Goal: Task Accomplishment & Management: Contribute content

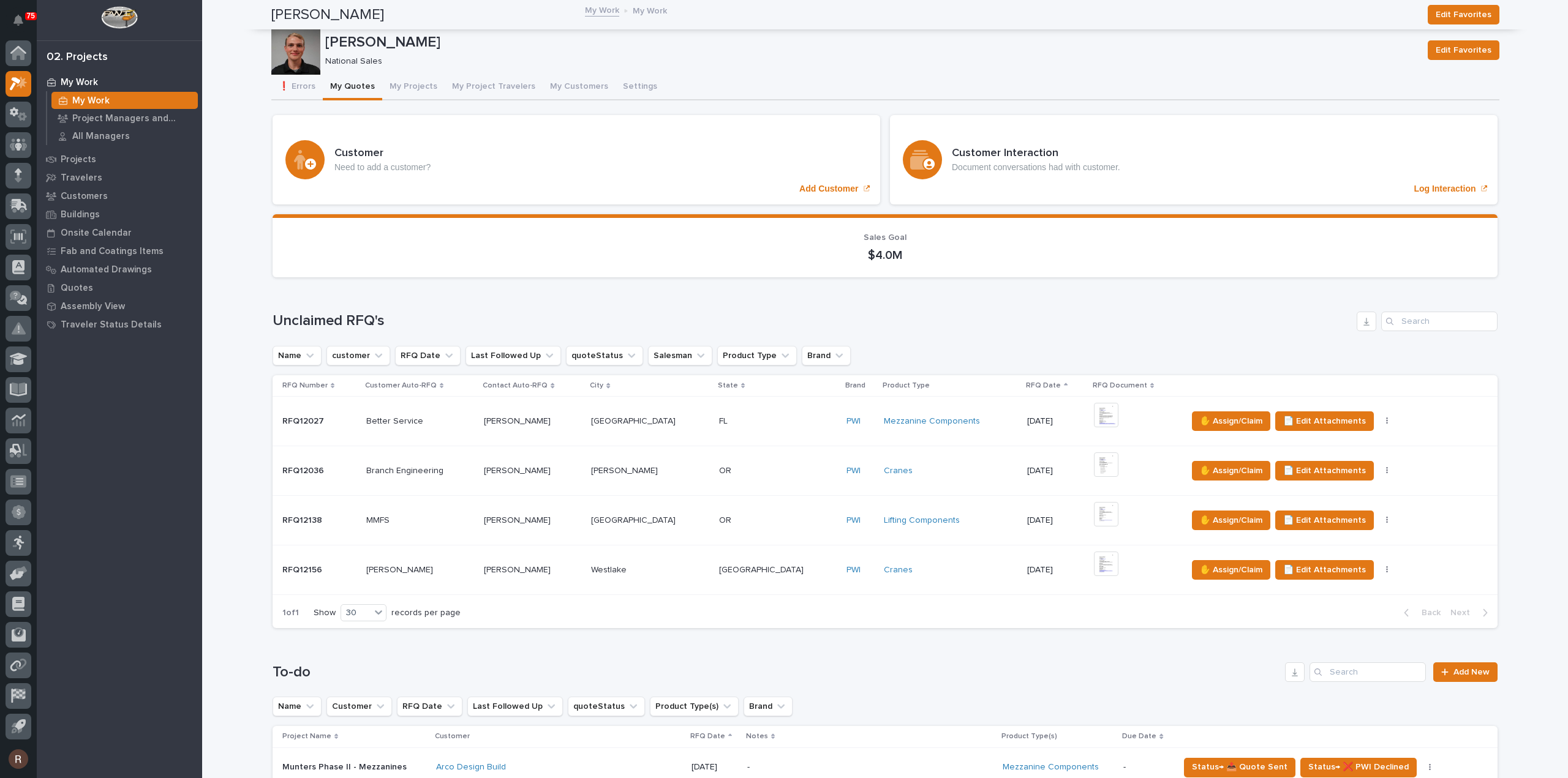
scroll to position [673, 0]
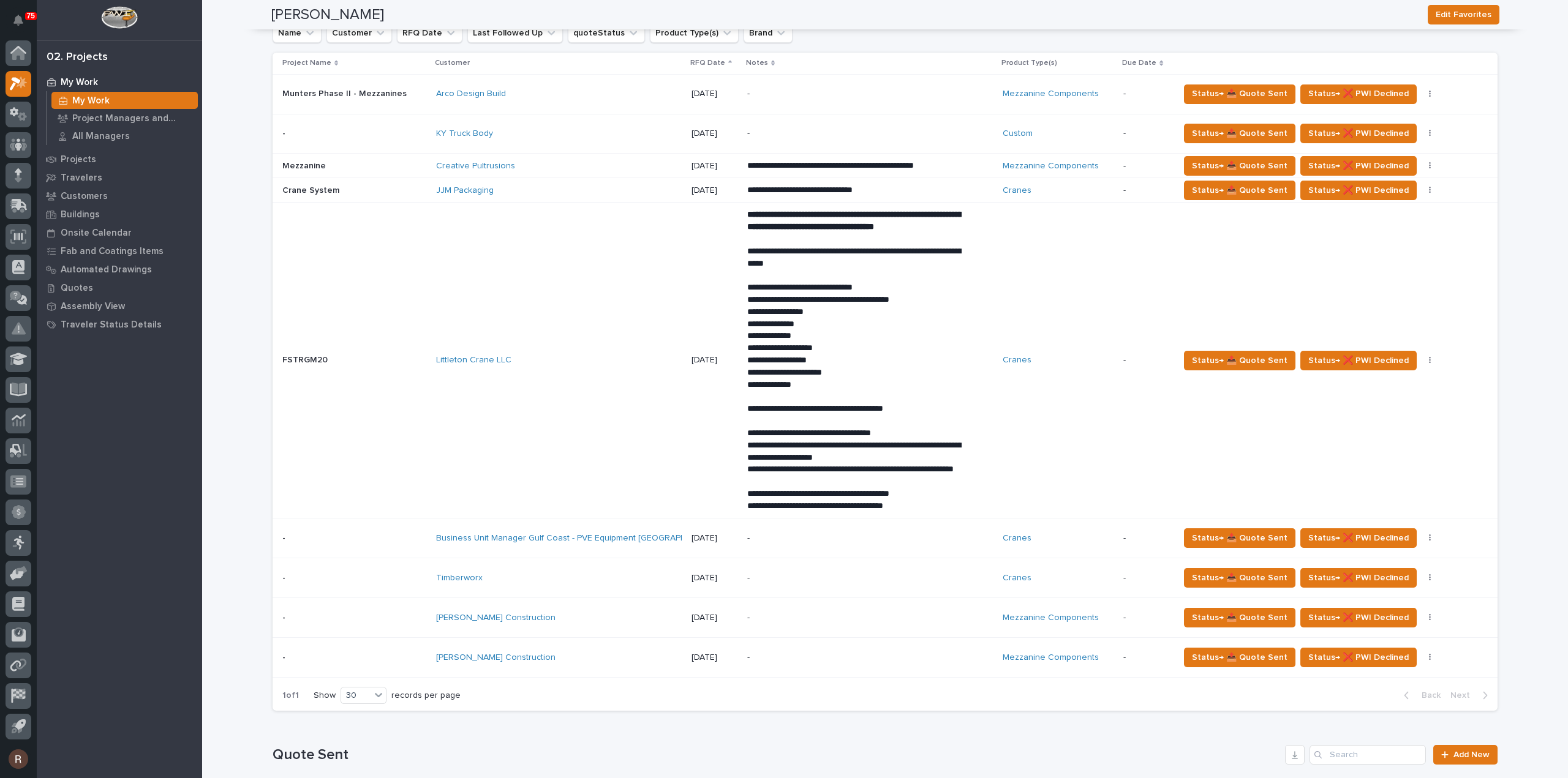
click at [575, 623] on div "[PERSON_NAME] Construction" at bounding box center [543, 618] width 214 height 10
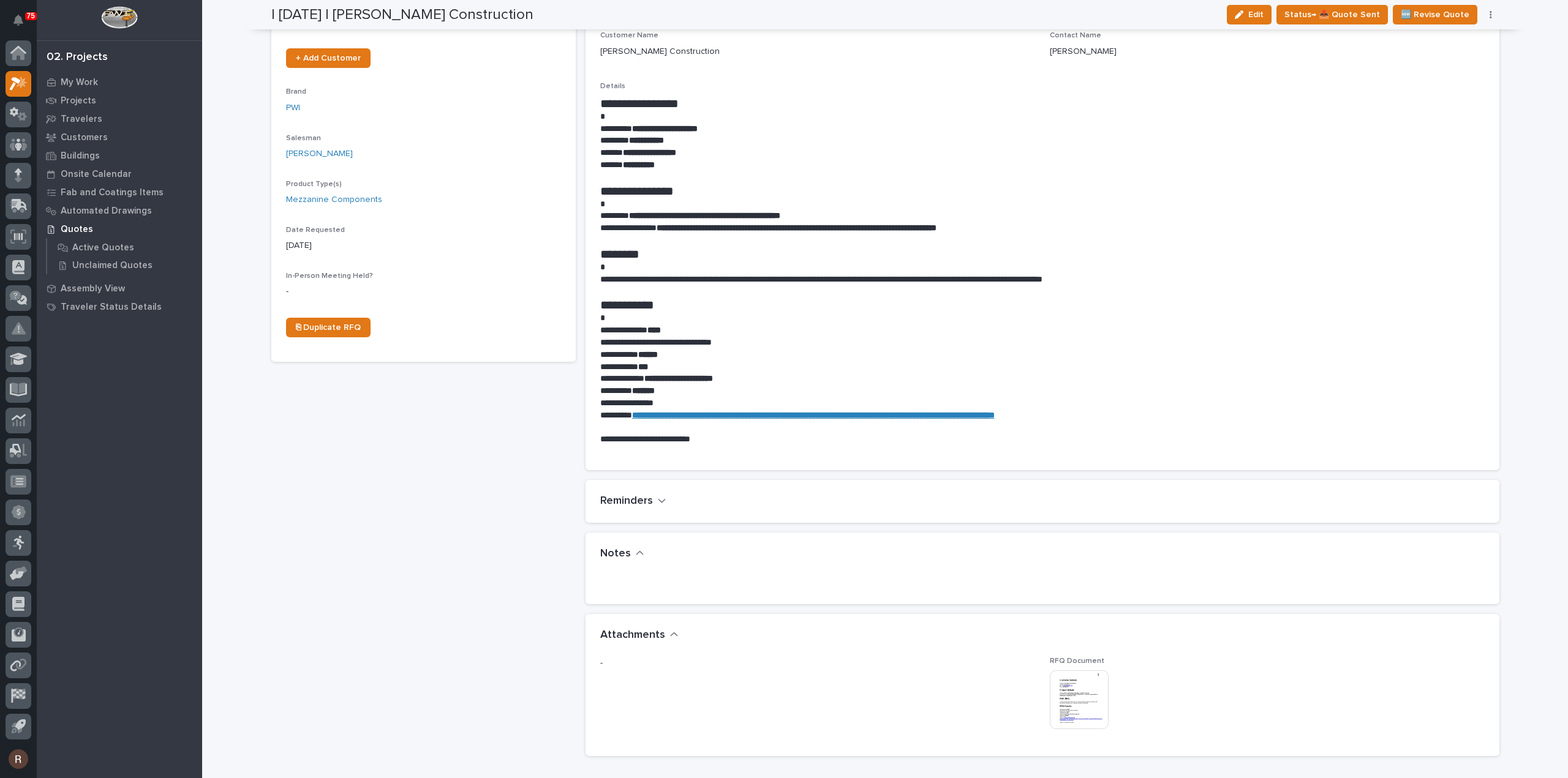
scroll to position [306, 0]
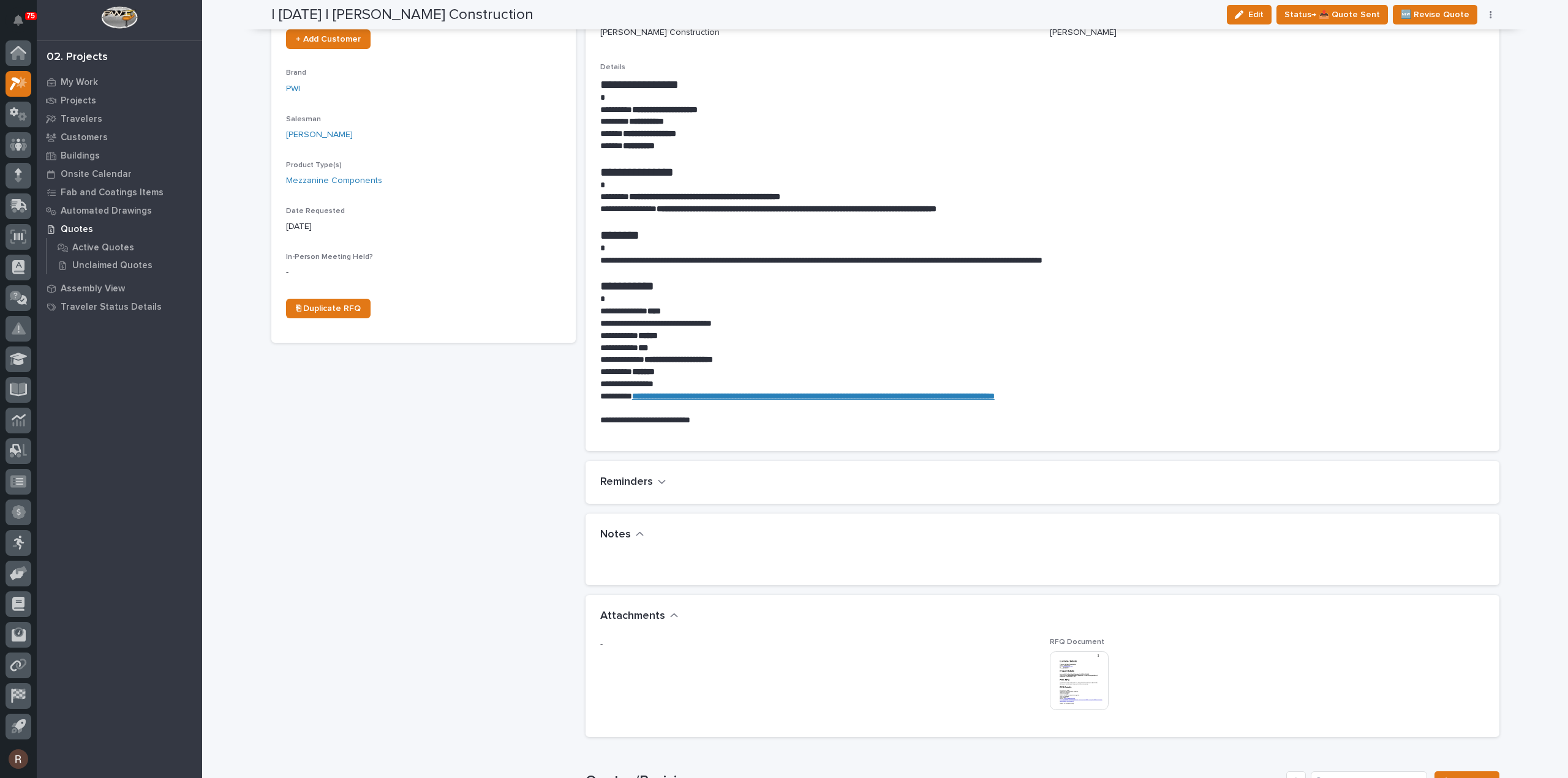
click at [1078, 691] on img at bounding box center [1078, 680] width 58 height 58
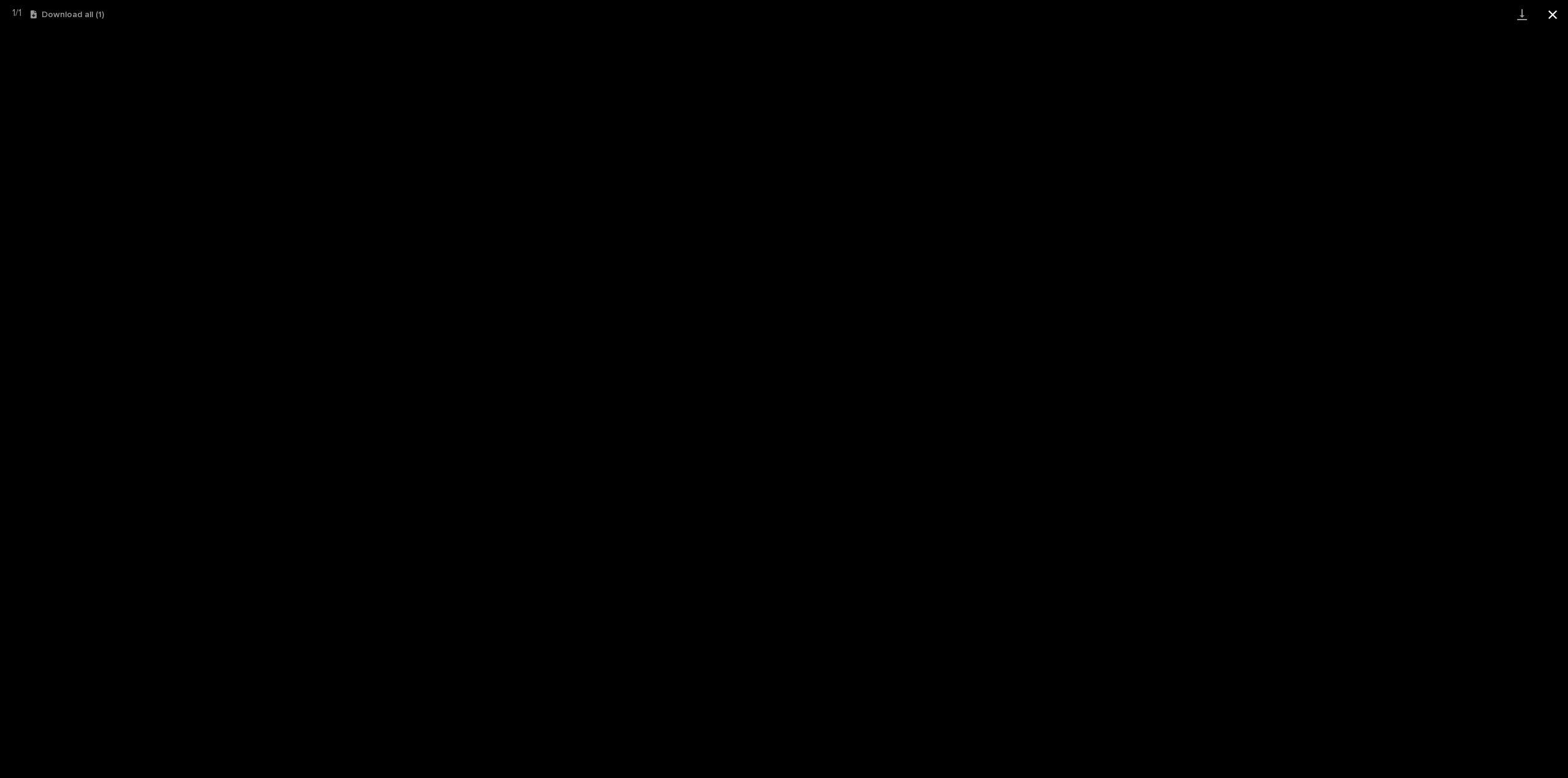
click at [1551, 16] on button "Close gallery" at bounding box center [1551, 14] width 31 height 29
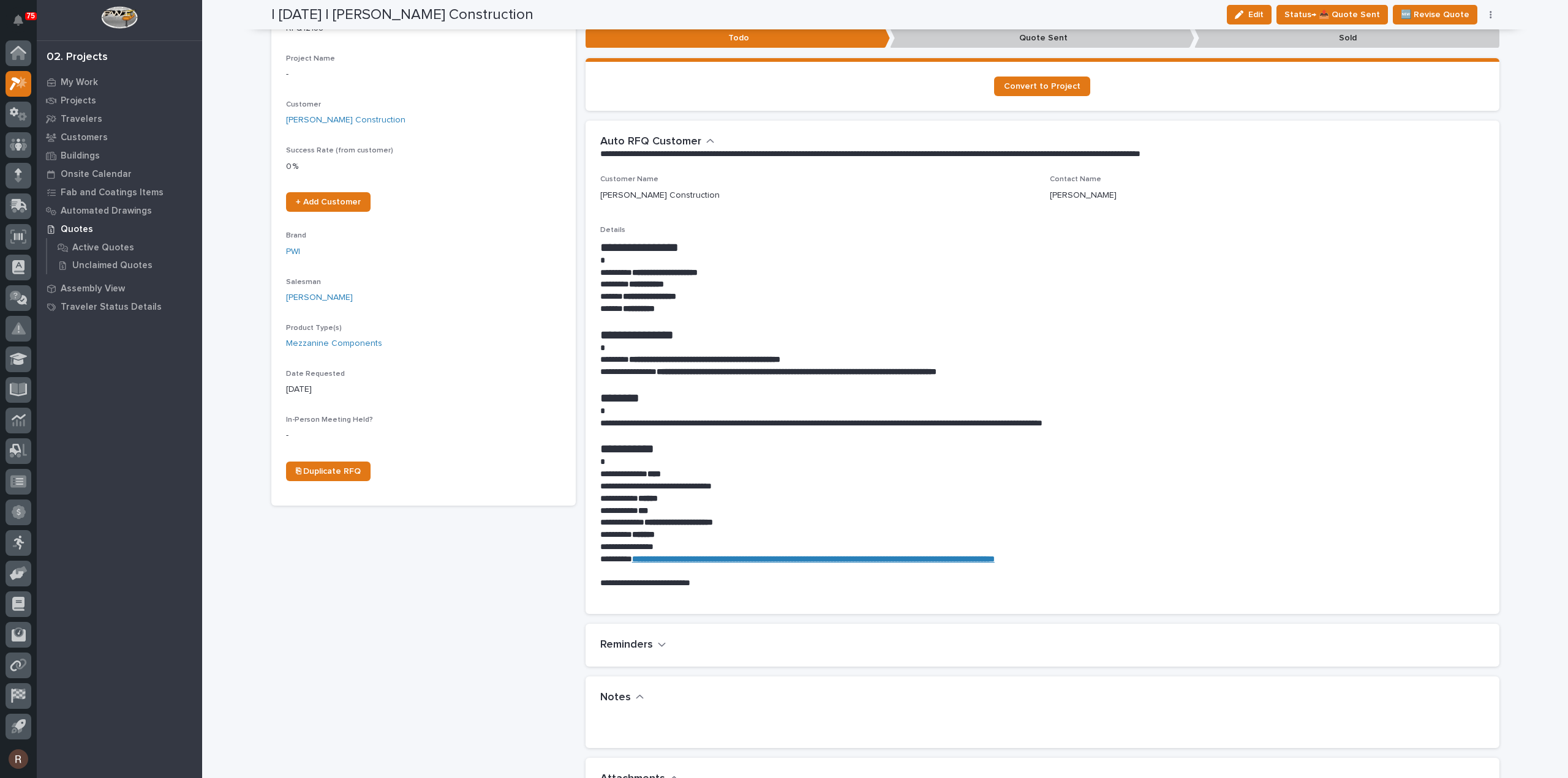
scroll to position [0, 0]
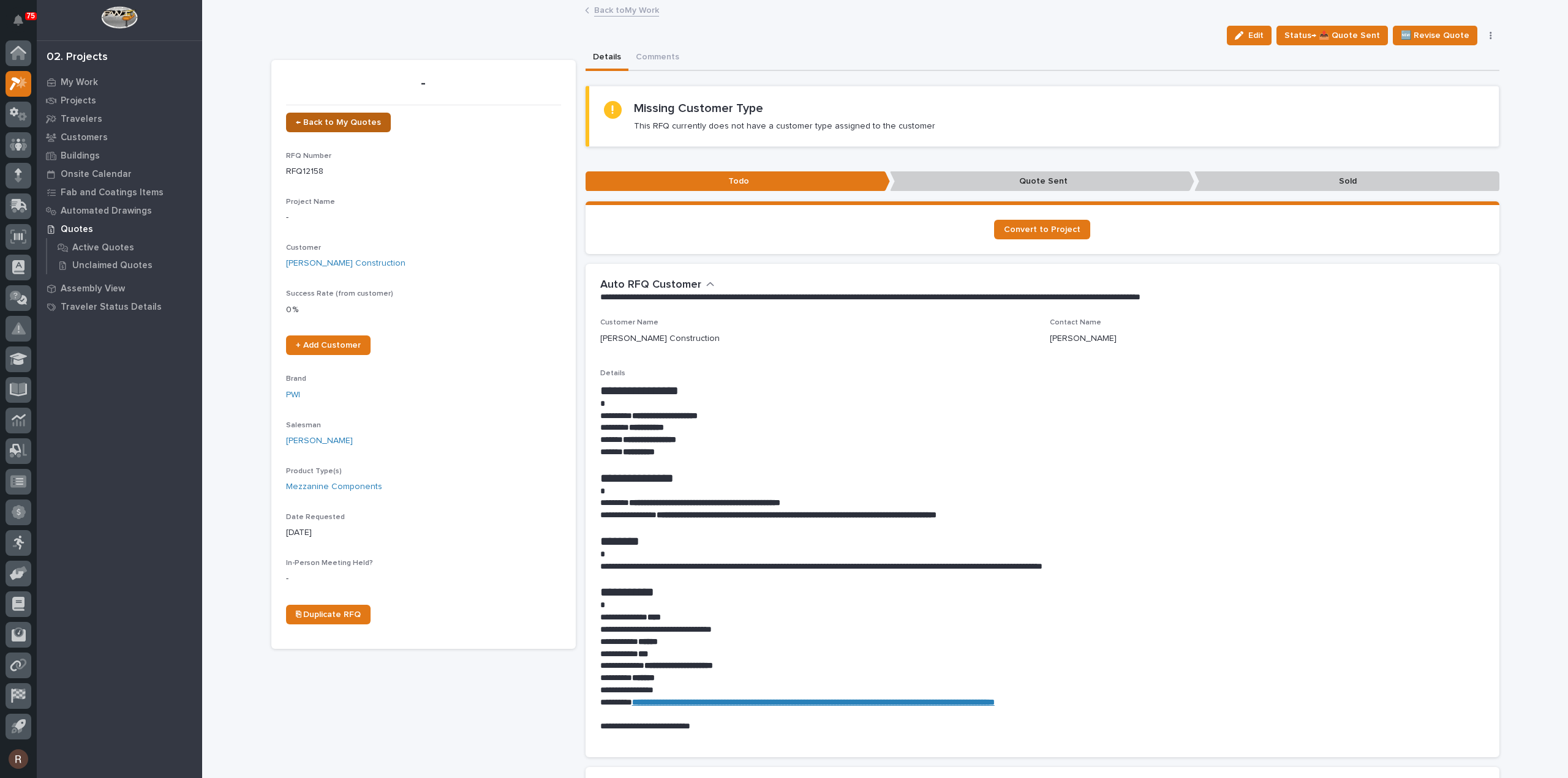
click at [322, 126] on link "← Back to My Quotes" at bounding box center [338, 122] width 105 height 19
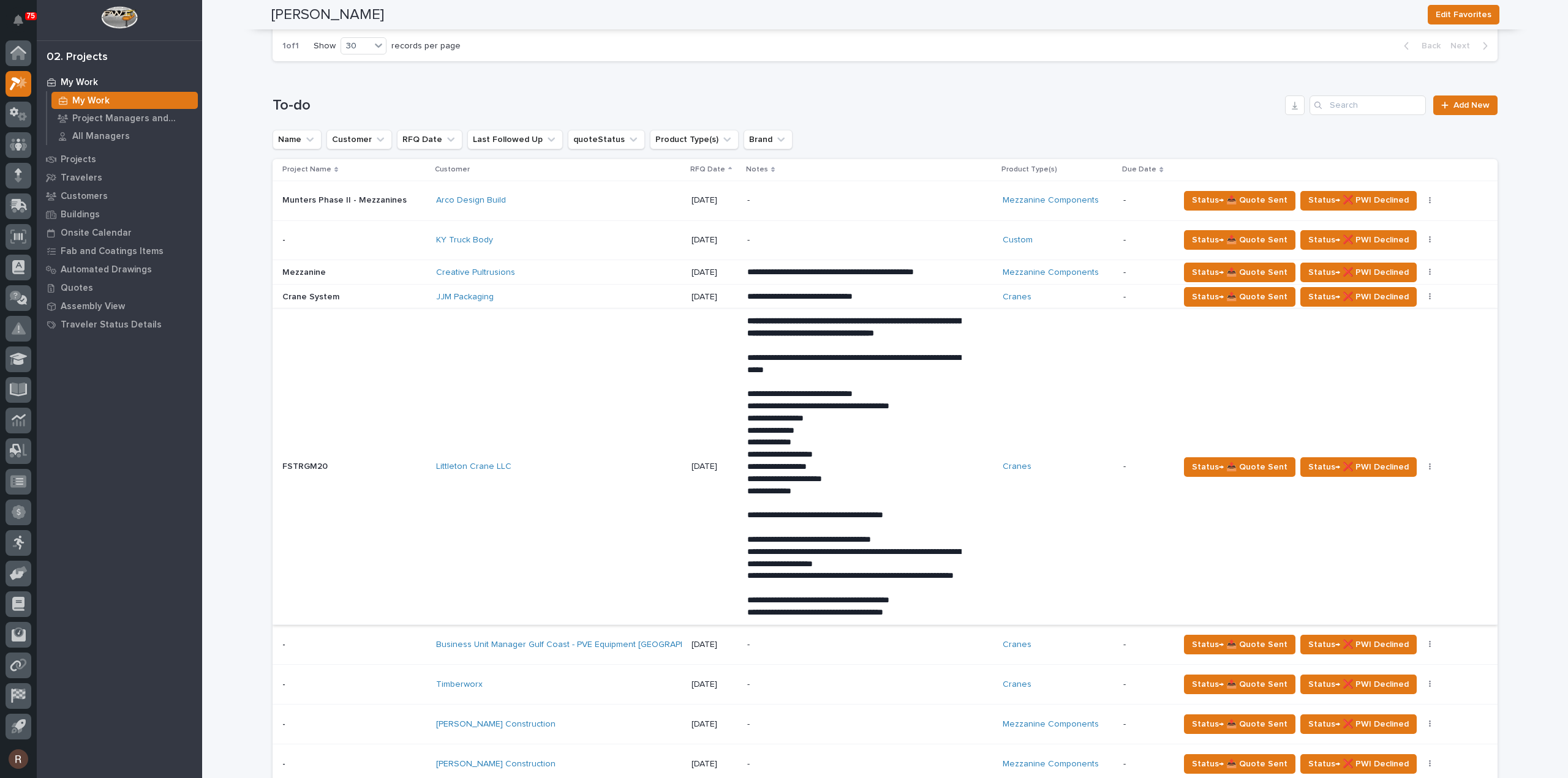
scroll to position [673, 0]
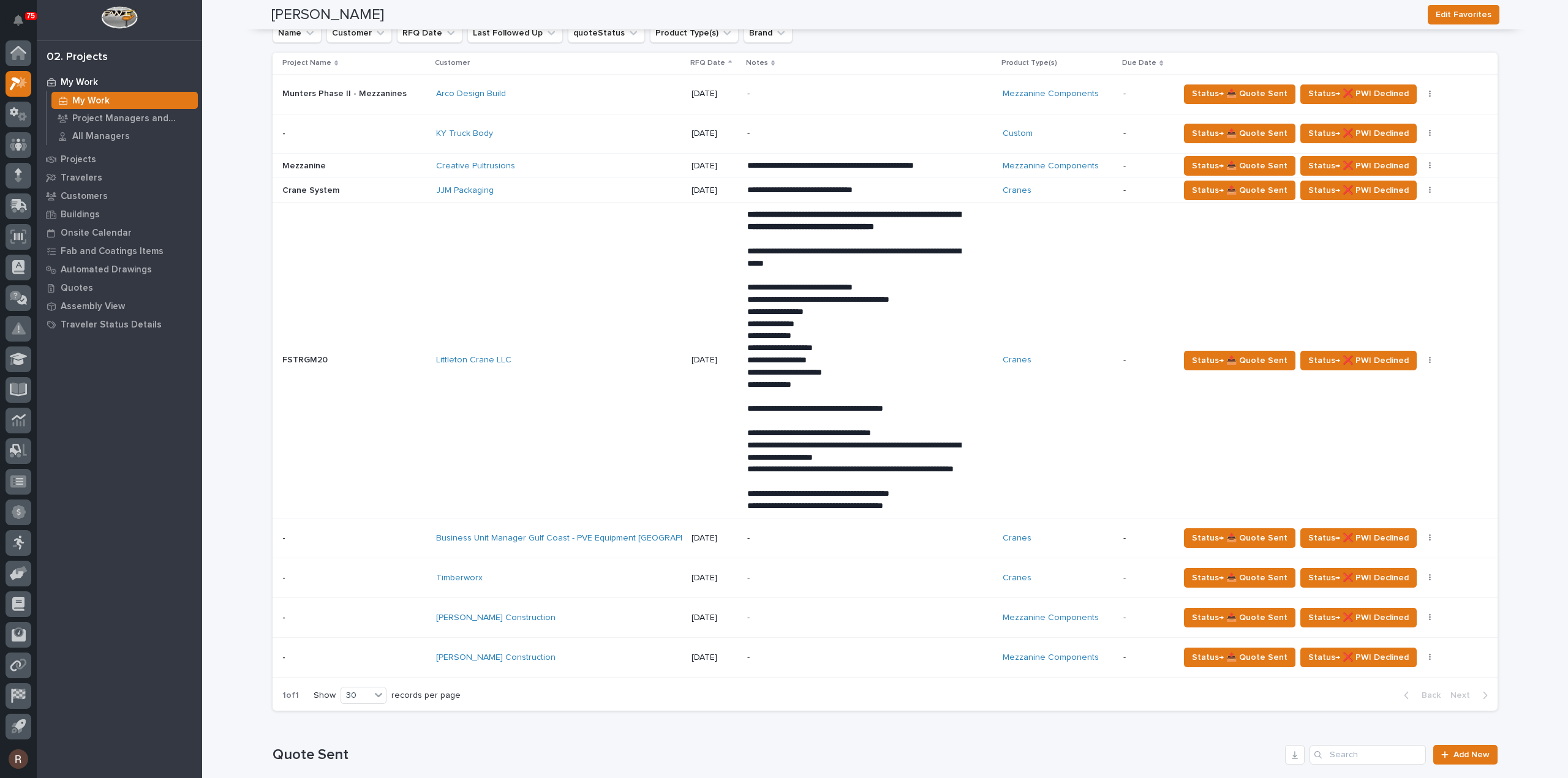
click at [547, 663] on div "[PERSON_NAME] Construction" at bounding box center [543, 658] width 214 height 10
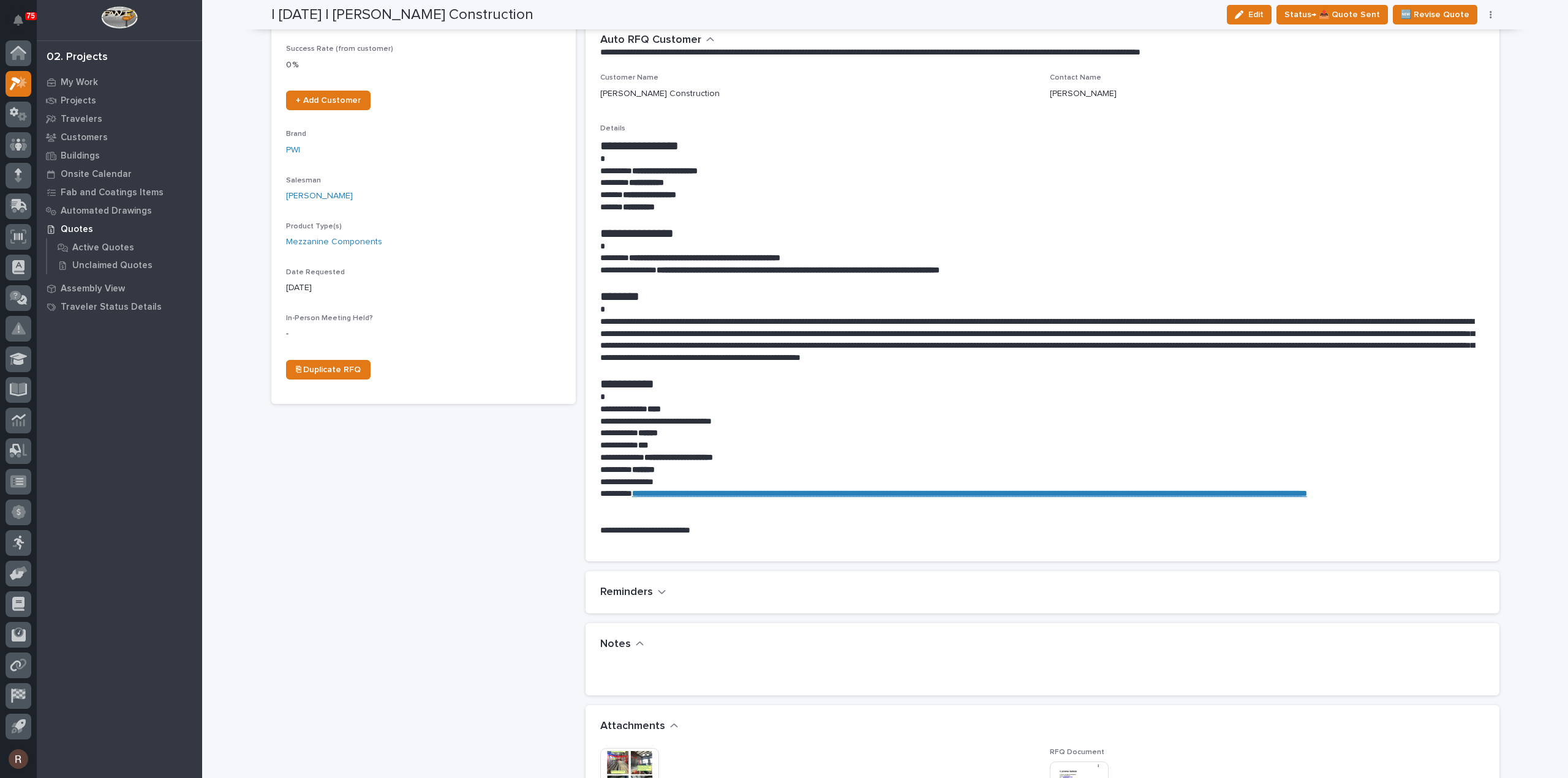
scroll to position [368, 0]
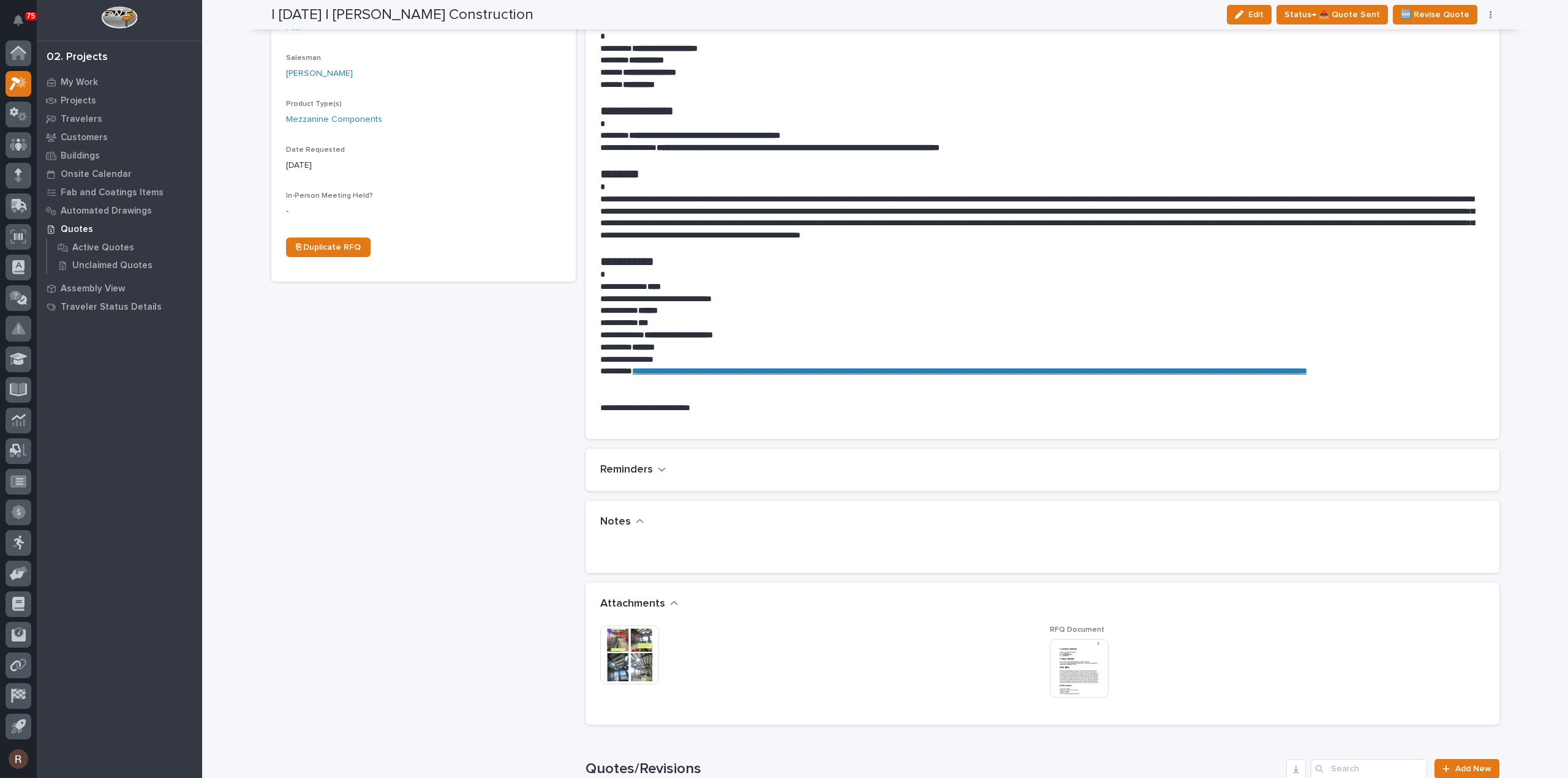
click at [629, 629] on img at bounding box center [629, 654] width 58 height 58
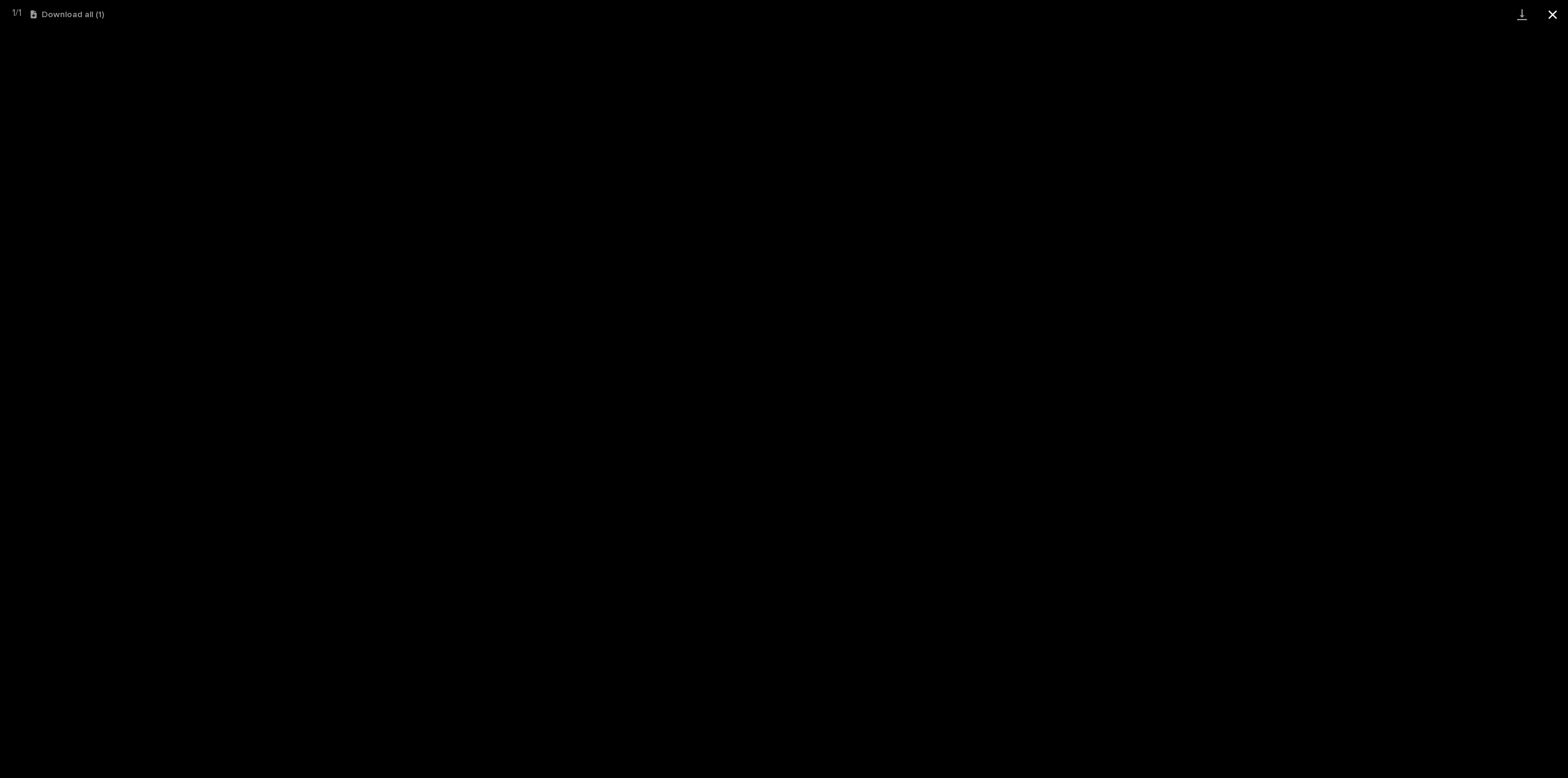
click at [1546, 13] on button "Close gallery" at bounding box center [1551, 14] width 31 height 29
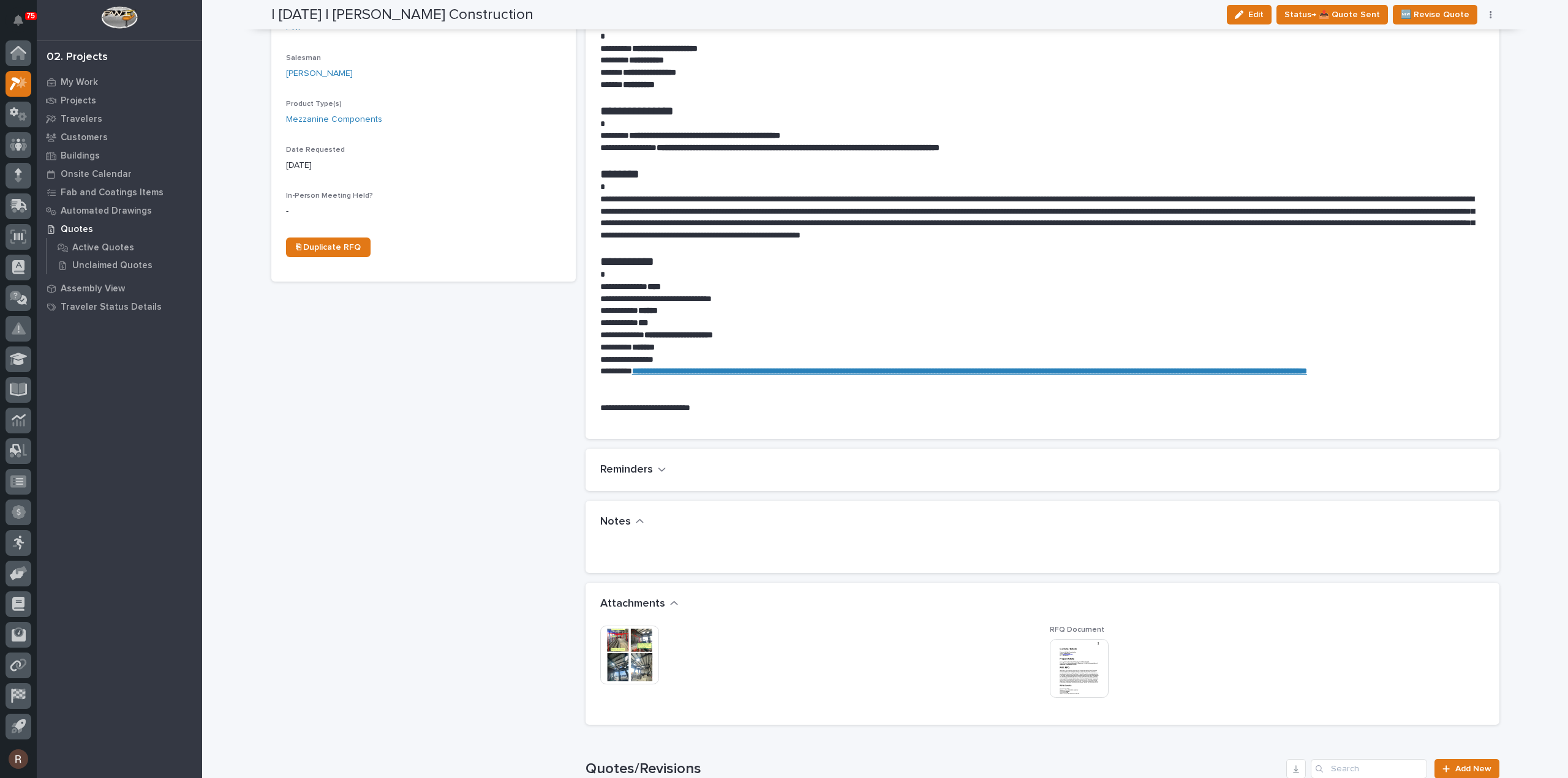
scroll to position [123, 0]
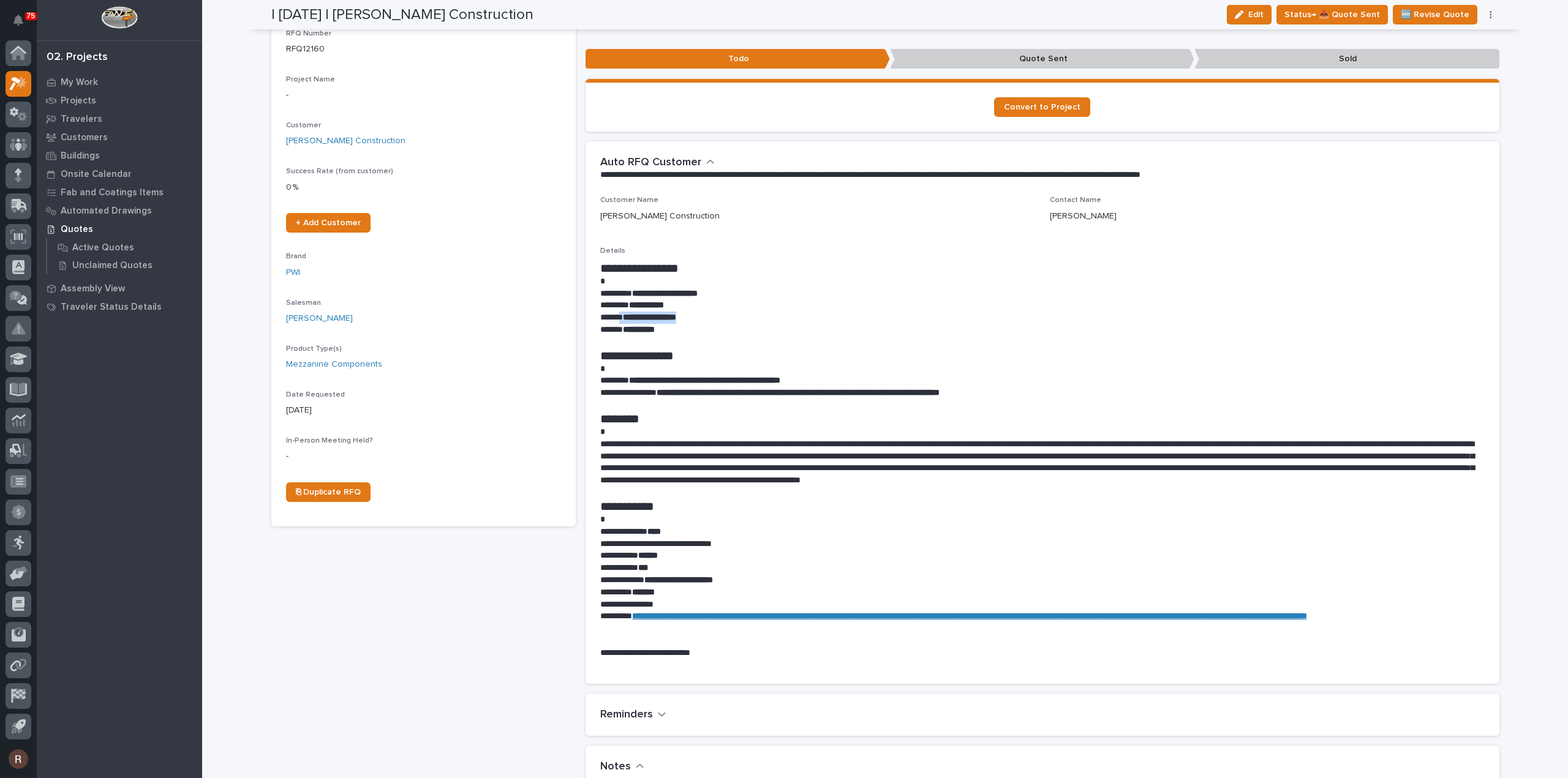
drag, startPoint x: 617, startPoint y: 316, endPoint x: 701, endPoint y: 319, distance: 84.1
click at [701, 319] on p "**********" at bounding box center [1042, 318] width 885 height 12
copy p "**********"
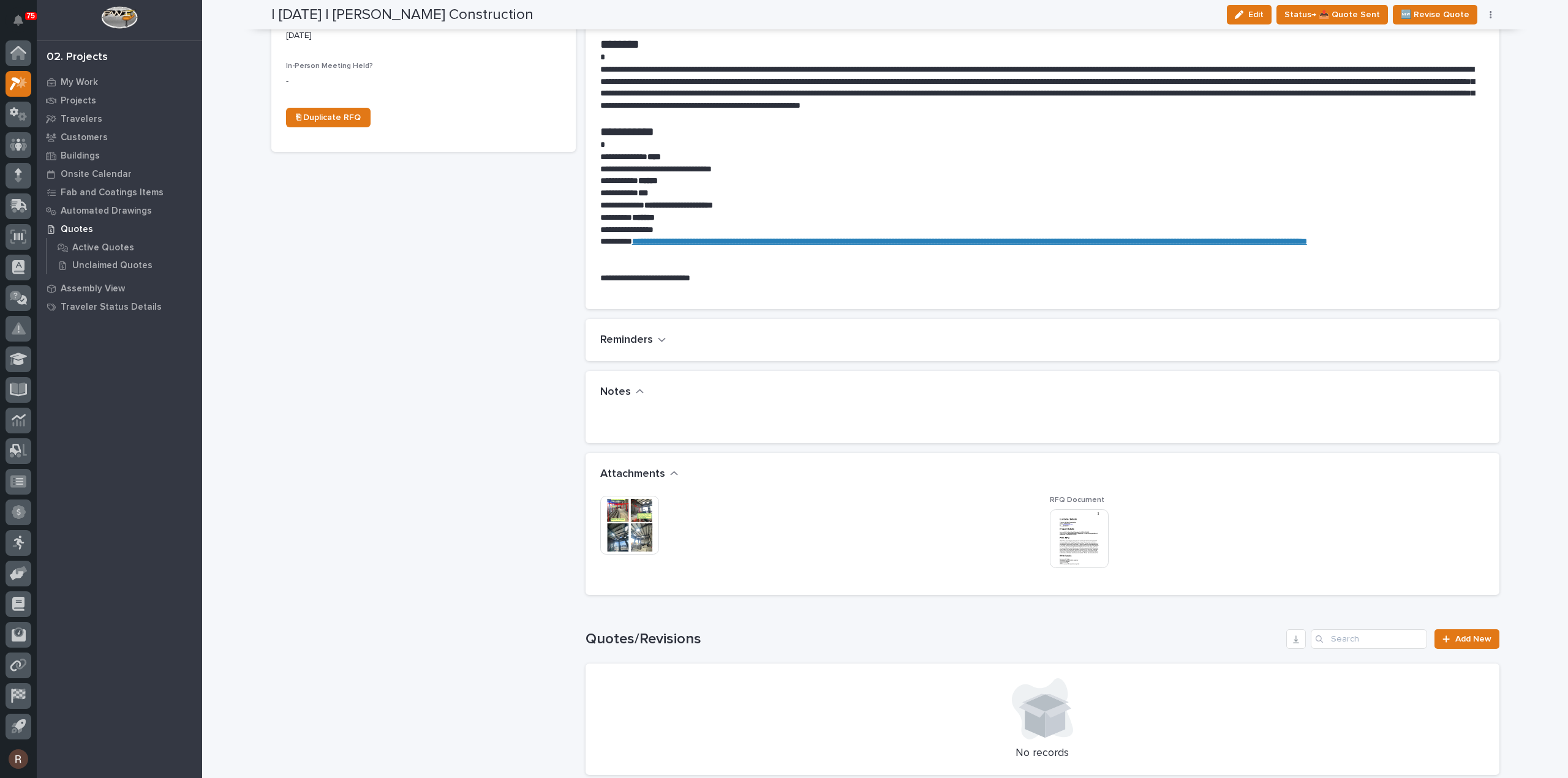
scroll to position [490, 0]
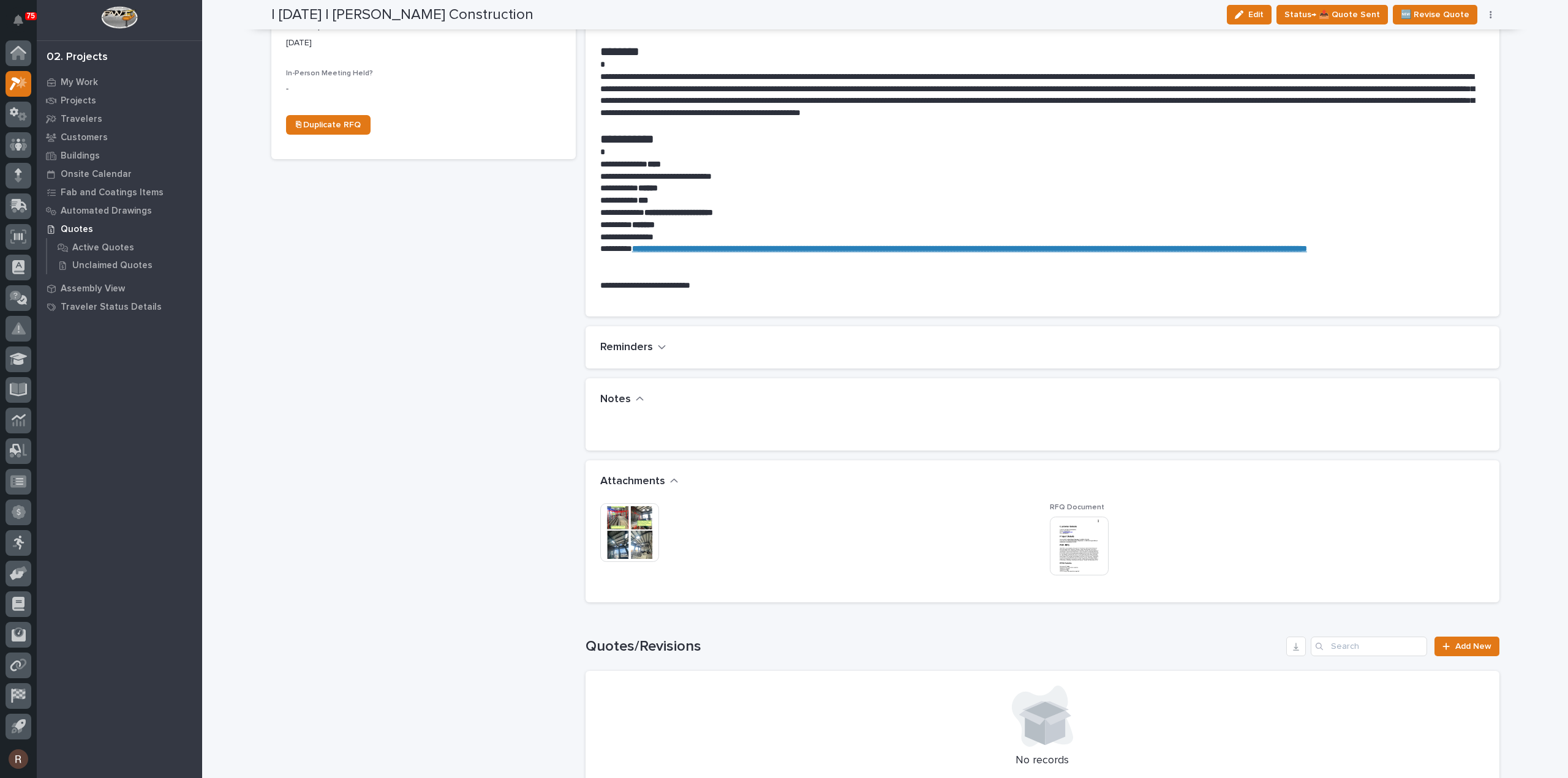
click at [628, 548] on img at bounding box center [629, 532] width 58 height 58
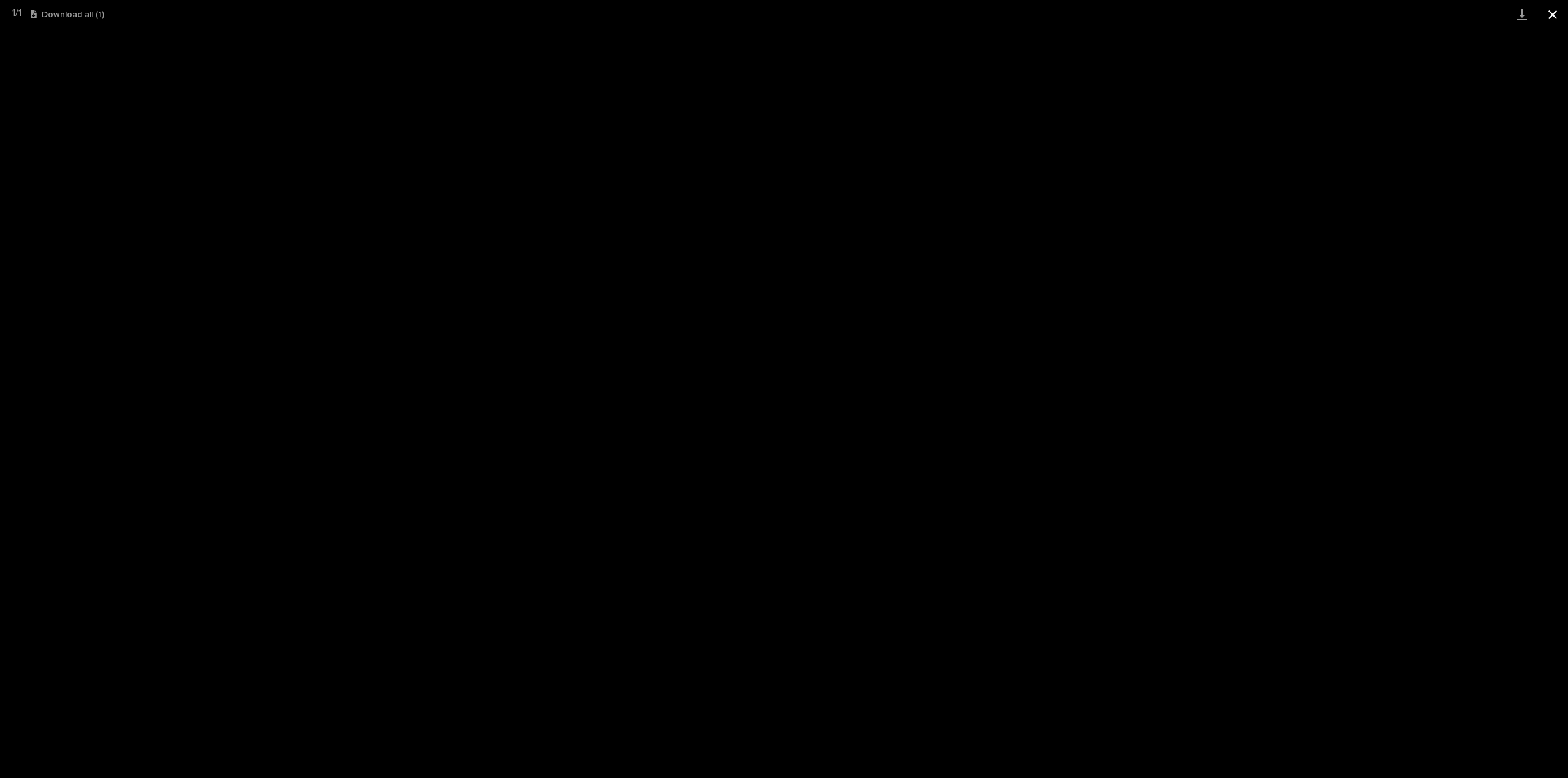
click at [1548, 16] on button "Close gallery" at bounding box center [1551, 14] width 31 height 29
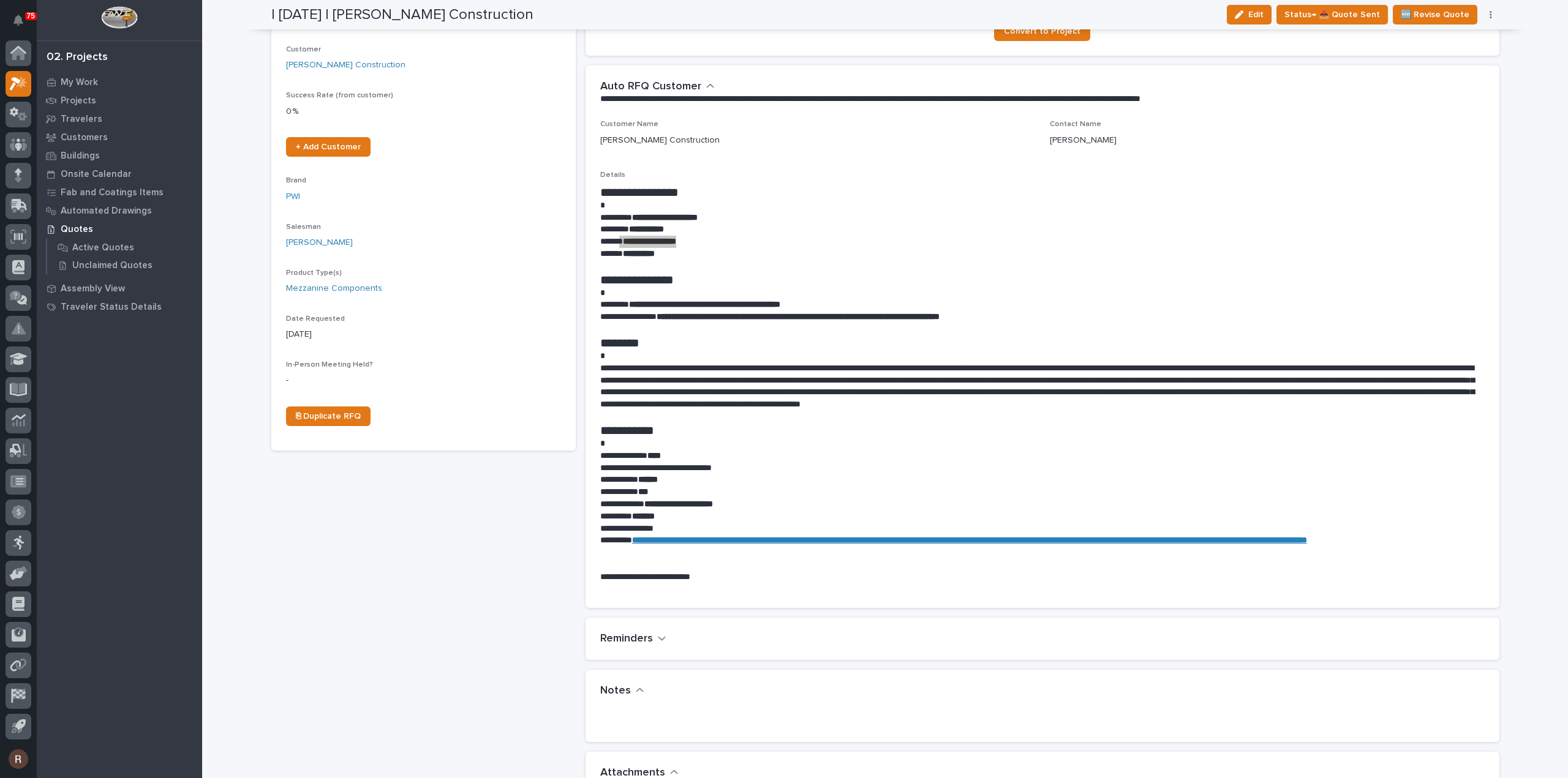
scroll to position [0, 0]
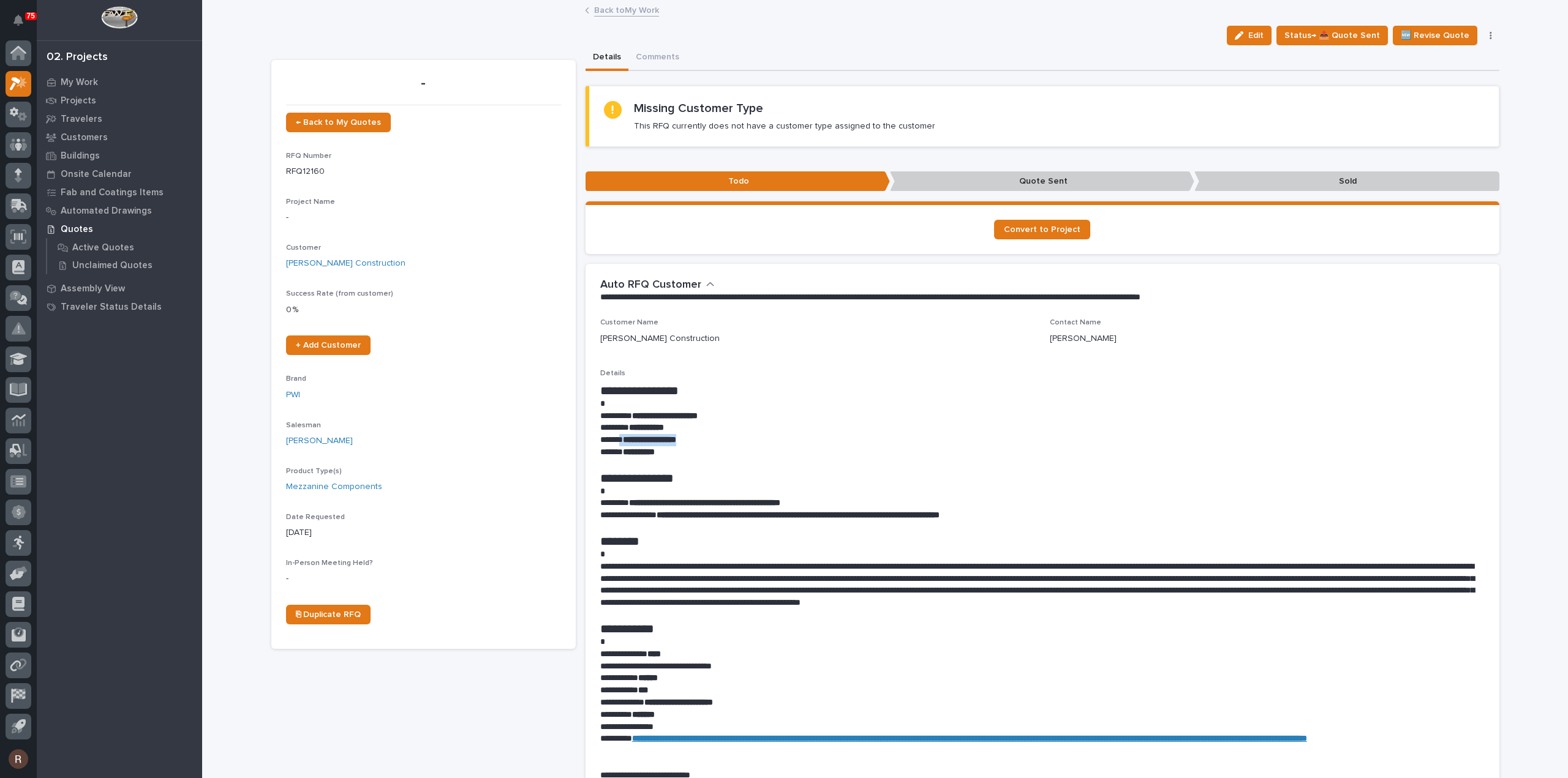
click at [597, 13] on link "Back to My Work" at bounding box center [626, 10] width 64 height 14
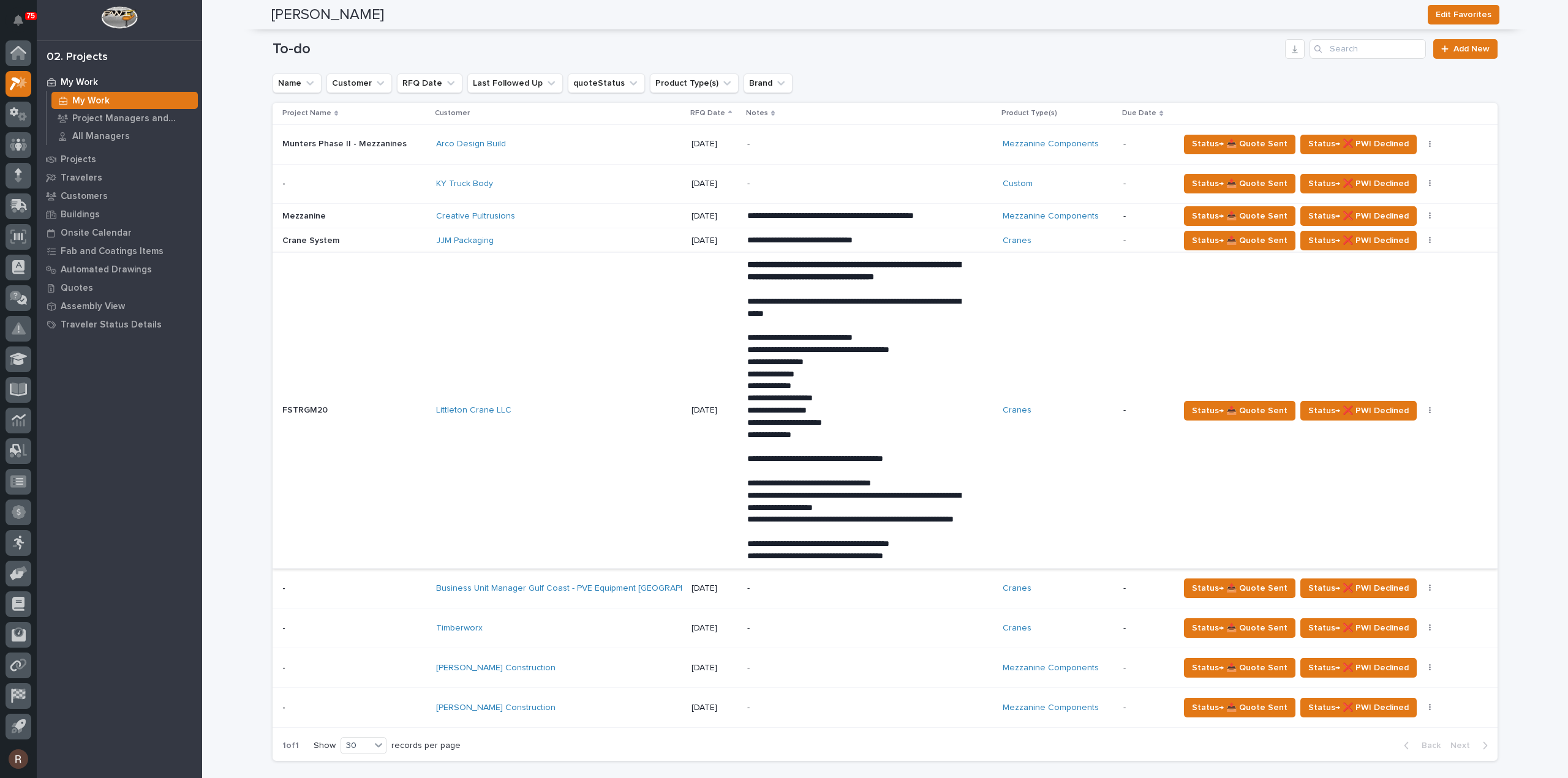
scroll to position [612, 0]
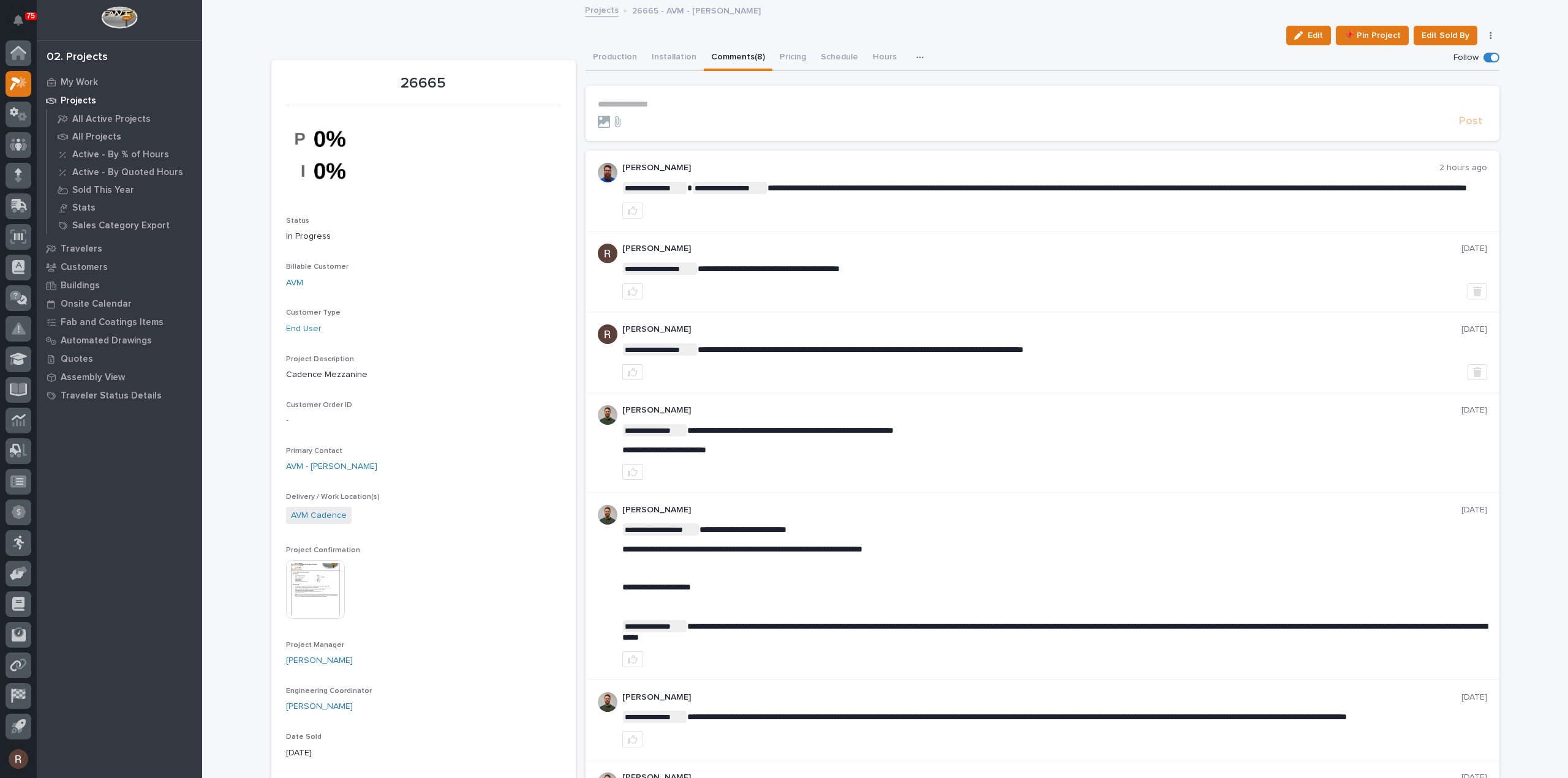
click at [631, 101] on p "**********" at bounding box center [1042, 105] width 889 height 10
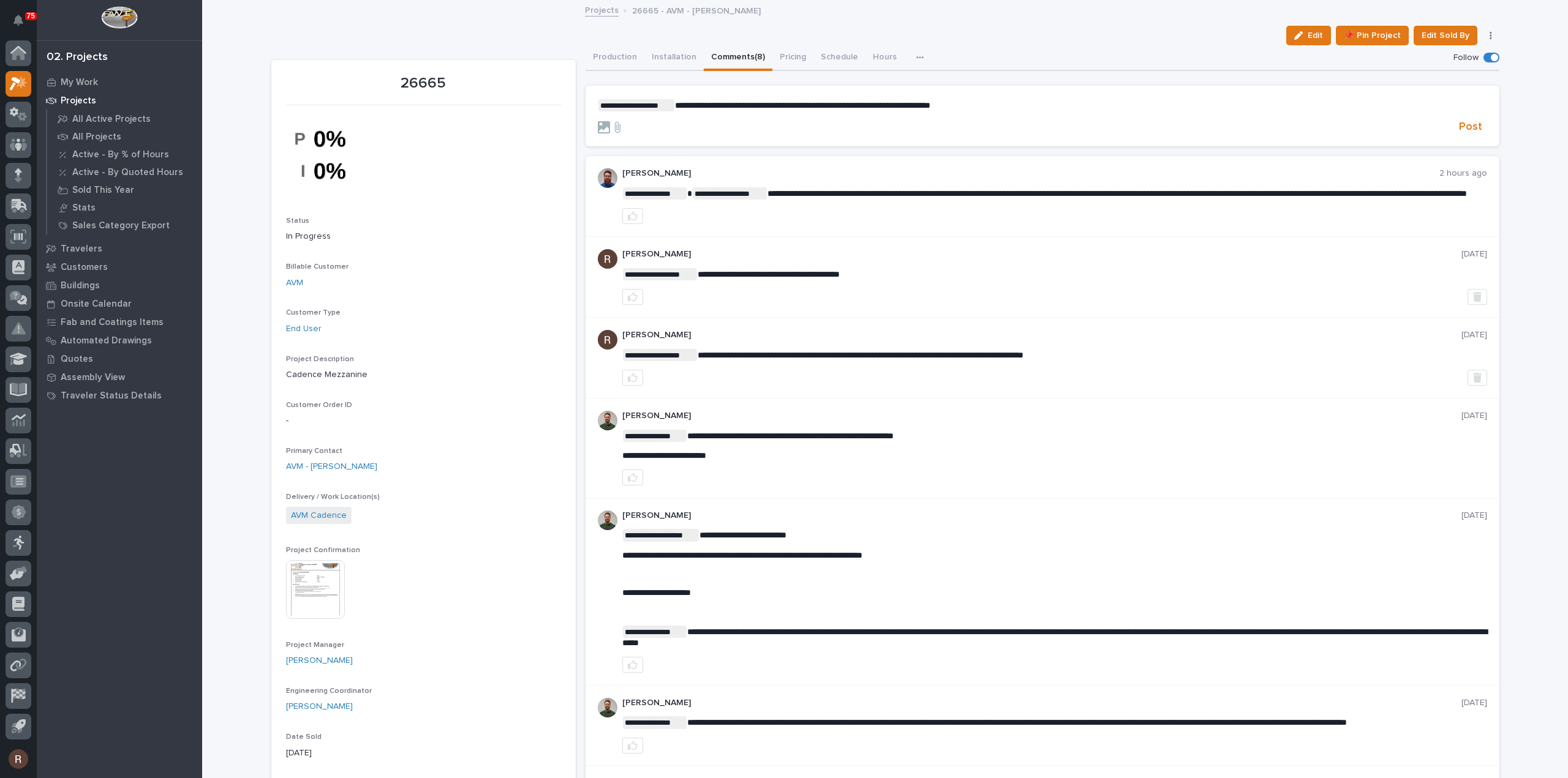
click at [780, 105] on span "**********" at bounding box center [802, 105] width 255 height 9
click at [970, 111] on p "**********" at bounding box center [1042, 105] width 889 height 12
click at [1461, 126] on span "Post" at bounding box center [1470, 127] width 24 height 14
